Goal: Task Accomplishment & Management: Complete application form

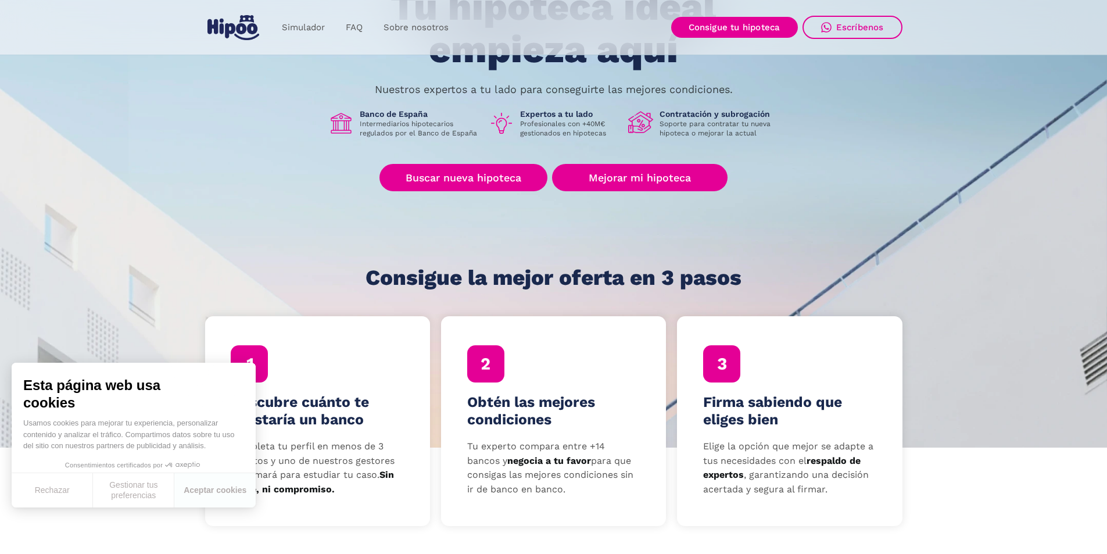
scroll to position [116, 0]
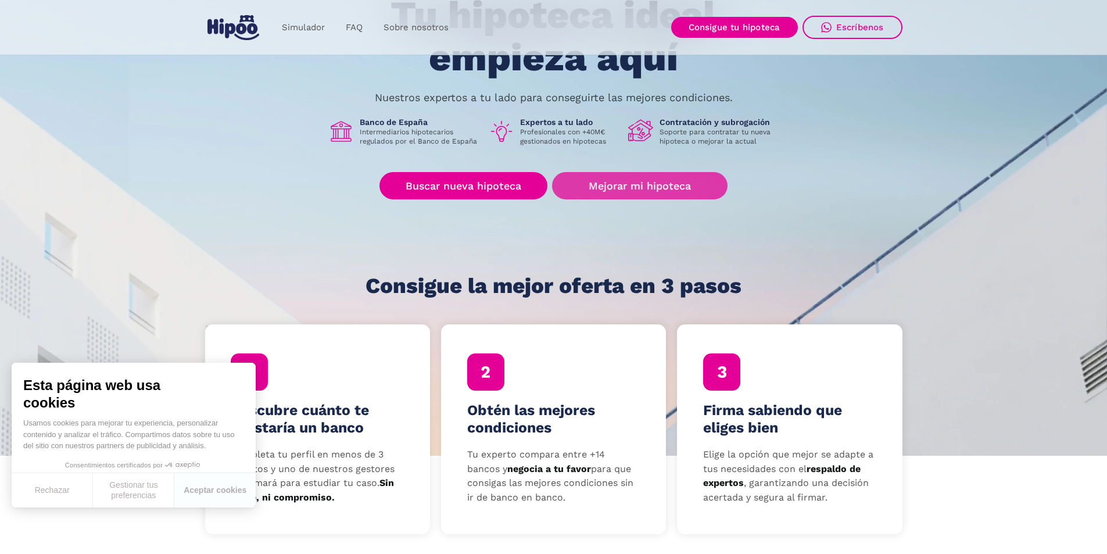
click at [644, 188] on link "Mejorar mi hipoteca" at bounding box center [639, 185] width 175 height 27
click at [642, 181] on link "Mejorar mi hipoteca" at bounding box center [639, 185] width 175 height 27
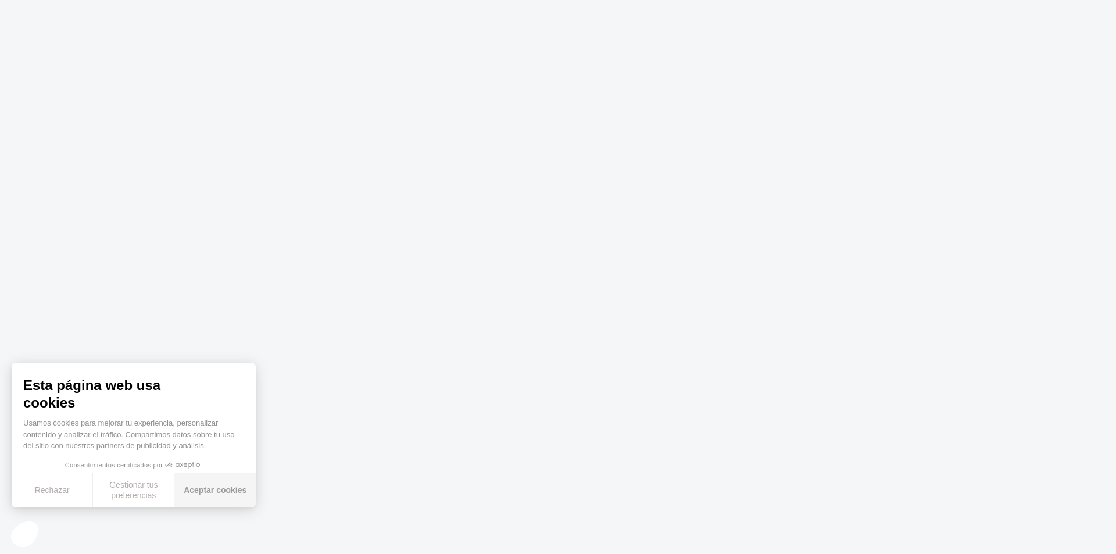
click at [221, 492] on button "Aceptar cookies" at bounding box center [214, 490] width 81 height 34
